Goal: Task Accomplishment & Management: Manage account settings

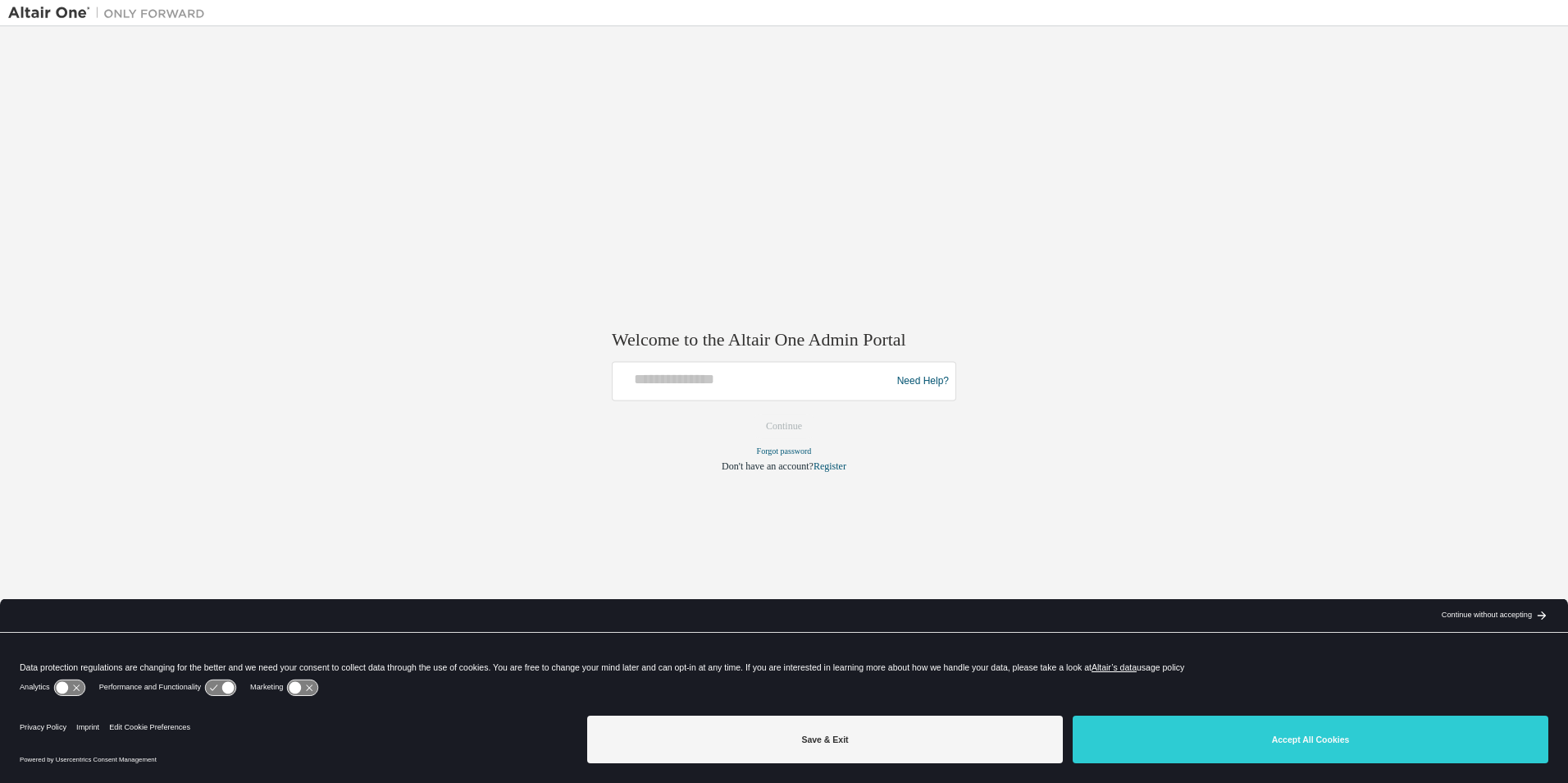
click at [1225, 427] on div "Welcome to the Altair One Admin Portal Need Help? Please make sure that you pro…" at bounding box center [784, 380] width 1551 height 692
click at [842, 384] on input "text" at bounding box center [754, 378] width 270 height 24
type input "**********"
click at [784, 435] on button "Continue" at bounding box center [784, 427] width 70 height 25
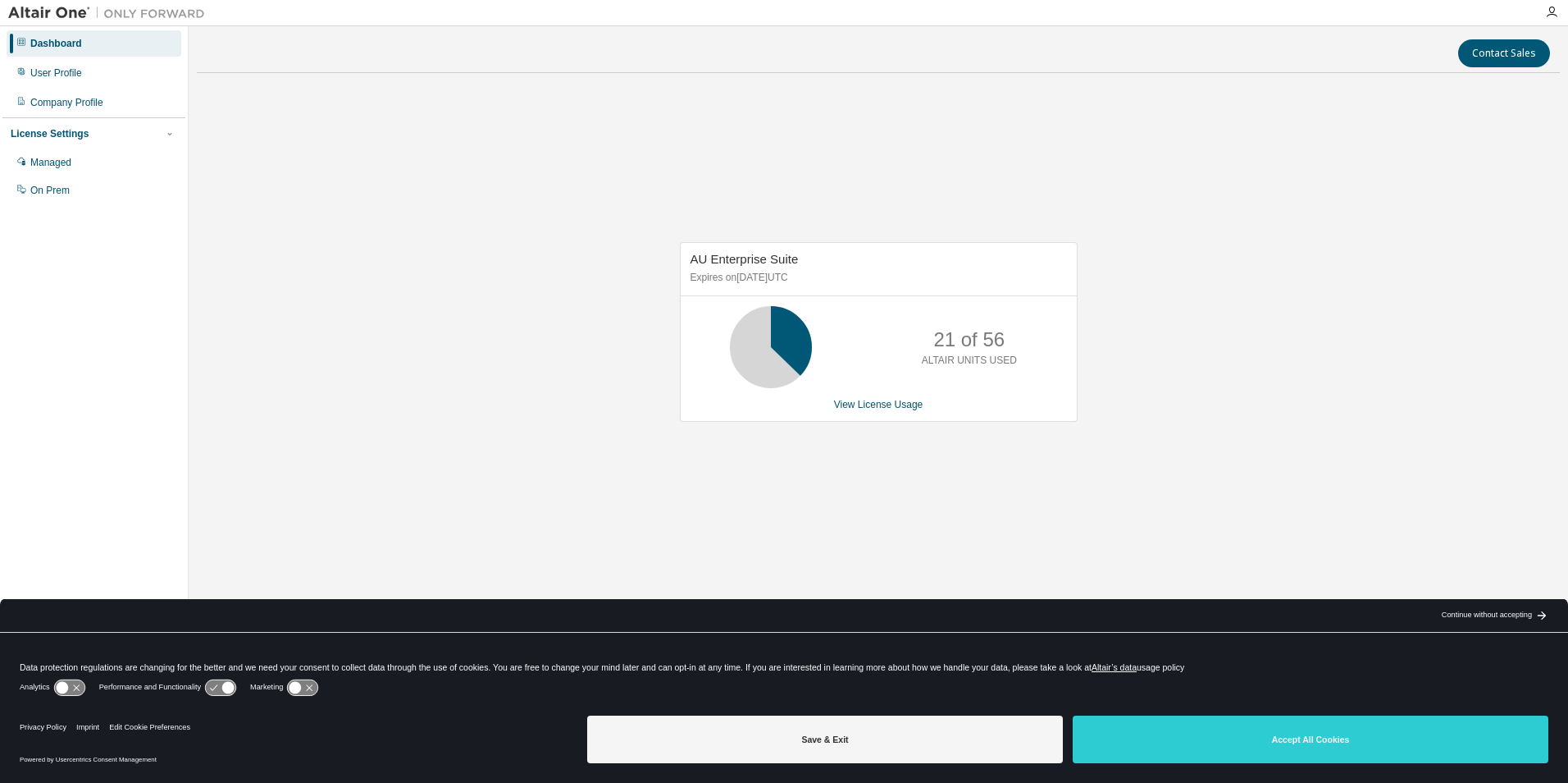
click at [1124, 460] on div "AU Enterprise Suite Expires on July 31, 2026 UTC 21 of 56 ALTAIR UNITS USED Vie…" at bounding box center [879, 340] width 1363 height 508
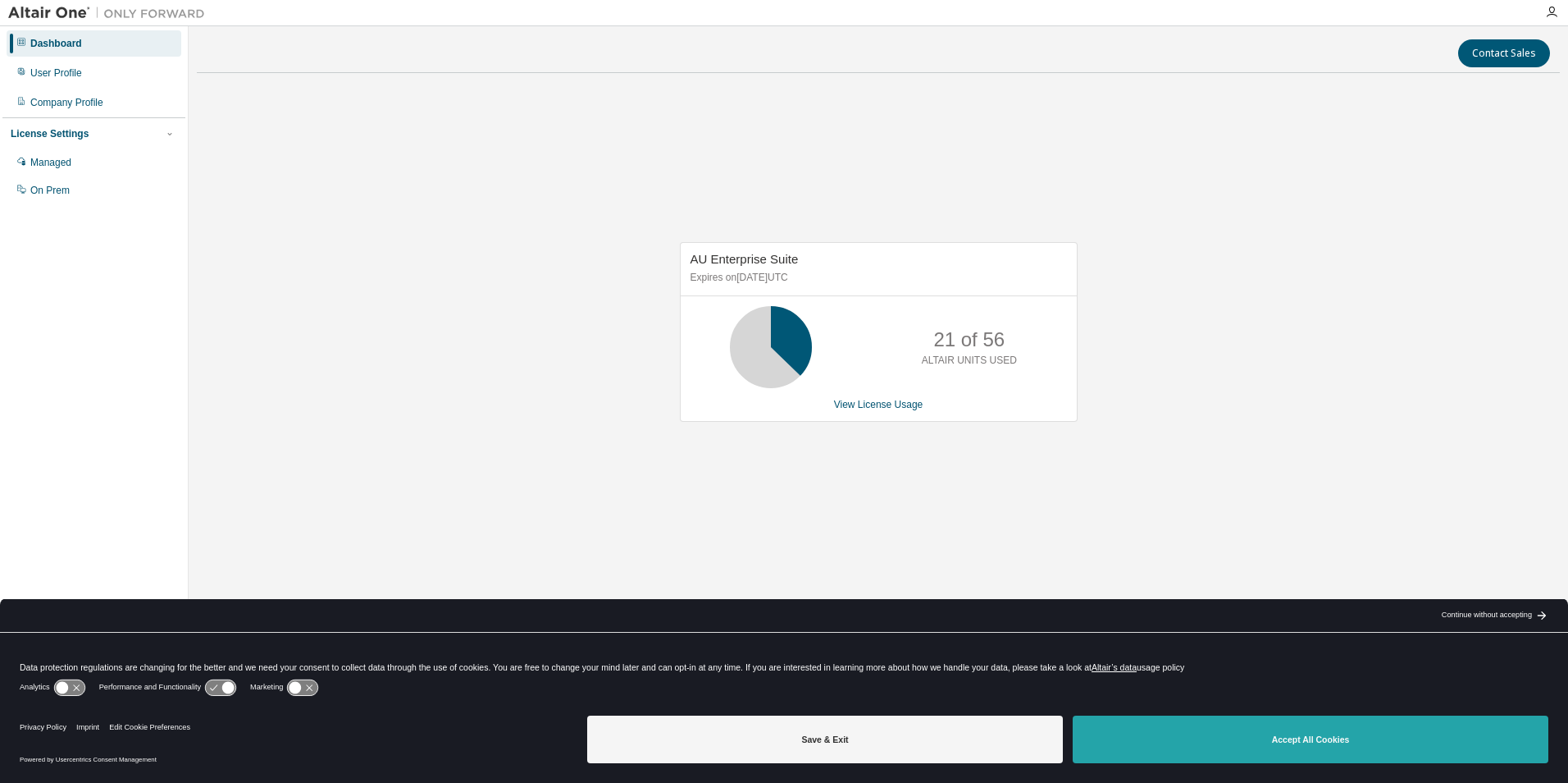
click at [1403, 740] on button "Accept All Cookies" at bounding box center [1309, 739] width 475 height 48
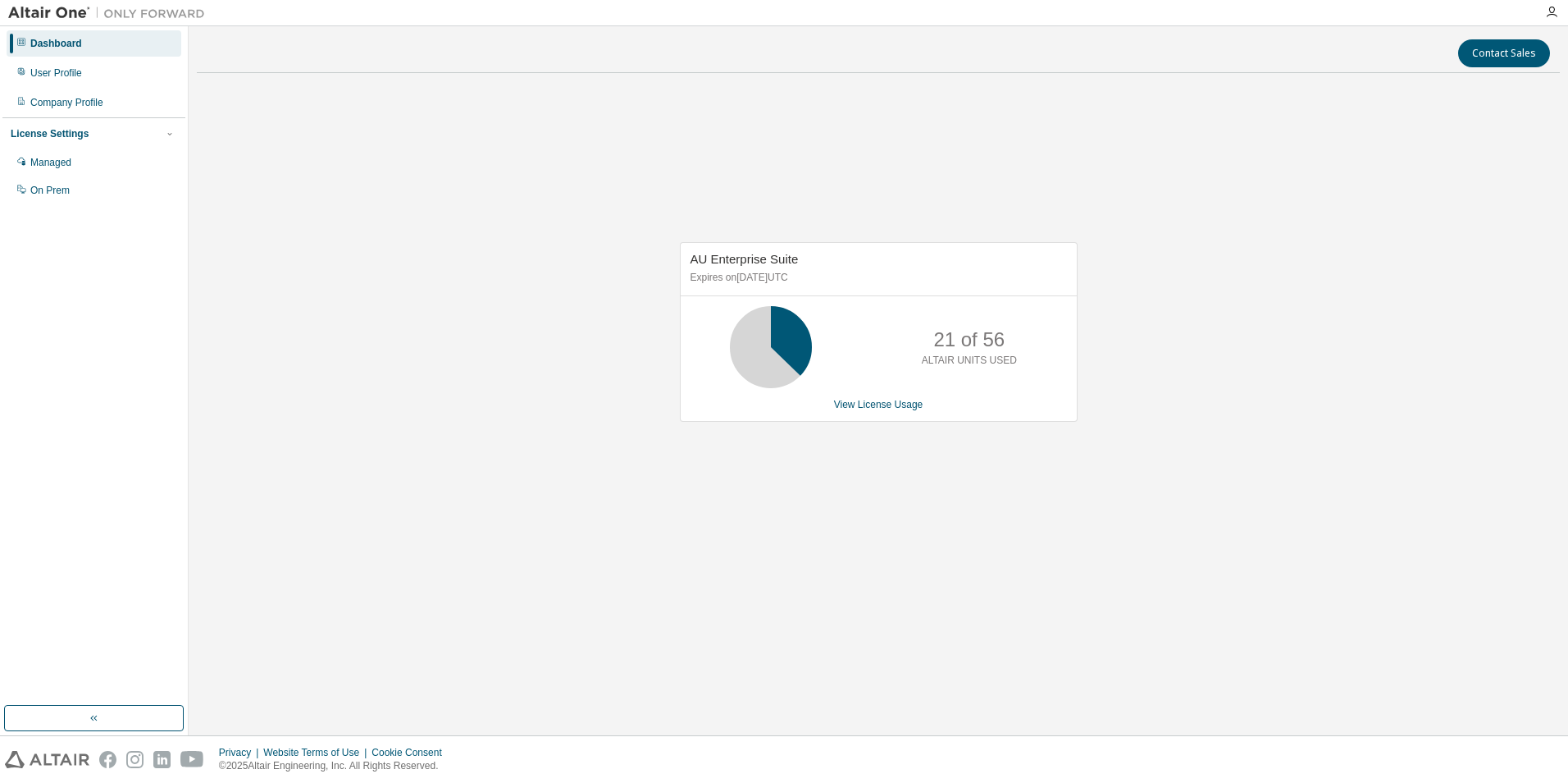
click at [1198, 575] on div "AU Enterprise Suite Expires on July 31, 2026 UTC 21 of 56 ALTAIR UNITS USED Vie…" at bounding box center [879, 340] width 1363 height 508
click at [1195, 552] on div "AU Enterprise Suite Expires on July 31, 2026 UTC 21 of 56 ALTAIR UNITS USED Vie…" at bounding box center [879, 340] width 1363 height 508
